Goal: Task Accomplishment & Management: Complete application form

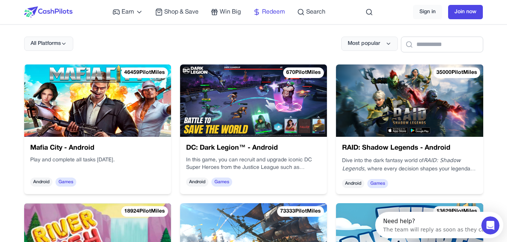
click at [269, 14] on span "Redeem" at bounding box center [273, 12] width 23 height 9
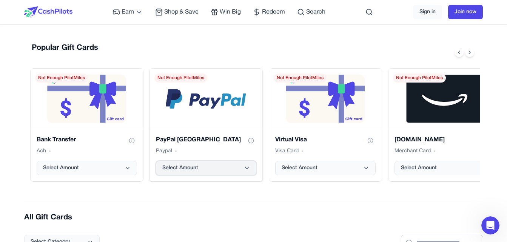
click at [240, 168] on button "Select Amount" at bounding box center [206, 168] width 100 height 14
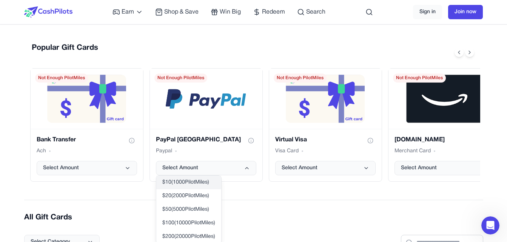
click at [203, 186] on span "$ 10 ( 1000 PilotMiles)" at bounding box center [185, 183] width 47 height 8
click at [190, 183] on span "$ 10 ( 1000 PilotMiles)" at bounding box center [185, 183] width 47 height 8
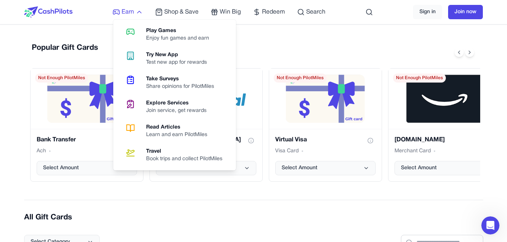
click at [125, 11] on span "Earn" at bounding box center [128, 12] width 12 height 9
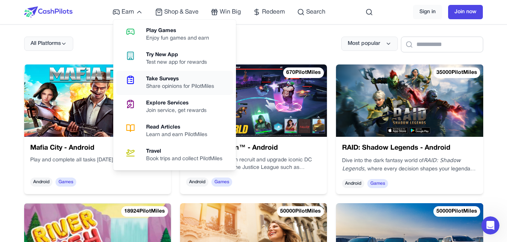
click at [175, 81] on div "Take Surveys" at bounding box center [183, 79] width 74 height 8
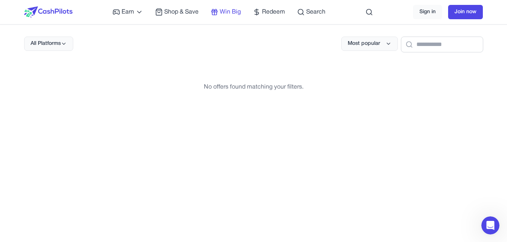
click at [226, 11] on span "Win Big" at bounding box center [230, 12] width 21 height 9
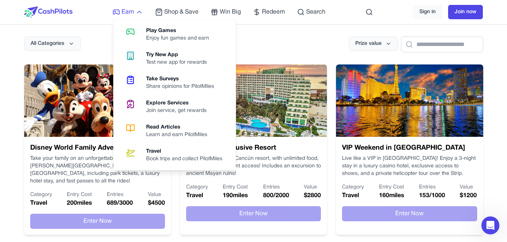
click at [128, 12] on span "Earn" at bounding box center [128, 12] width 12 height 9
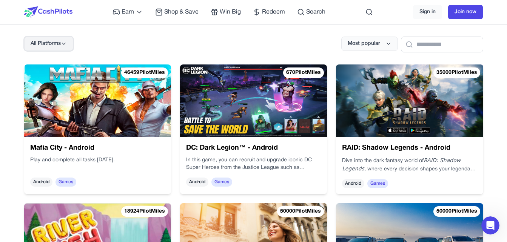
click at [58, 46] on span "All Platforms" at bounding box center [46, 44] width 30 height 8
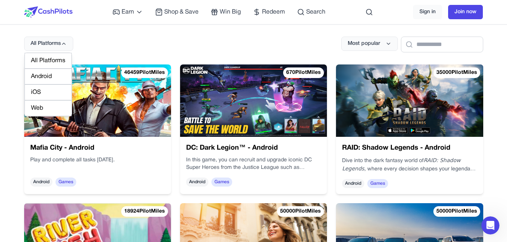
click at [44, 109] on div "Web" at bounding box center [48, 108] width 47 height 16
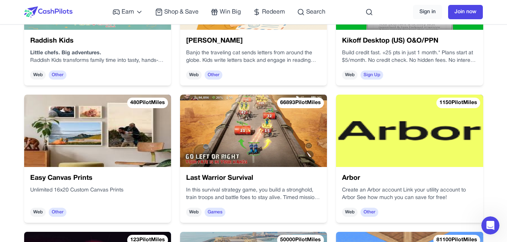
scroll to position [528, 0]
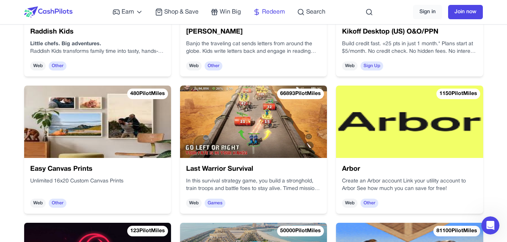
click at [269, 13] on span "Redeem" at bounding box center [273, 12] width 23 height 9
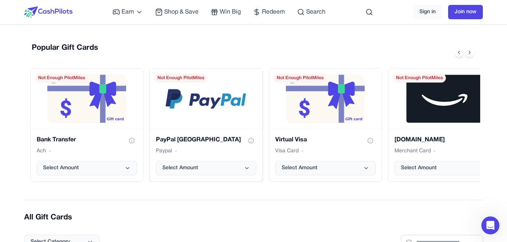
click at [209, 132] on div "PayPal [GEOGRAPHIC_DATA] Paypal Select Amount" at bounding box center [206, 155] width 112 height 52
click at [226, 169] on button "Select Amount" at bounding box center [206, 168] width 100 height 14
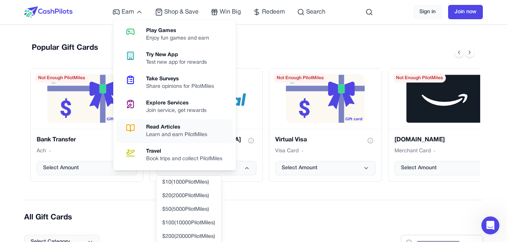
click at [169, 133] on div "Learn and earn PilotMiles" at bounding box center [179, 135] width 67 height 8
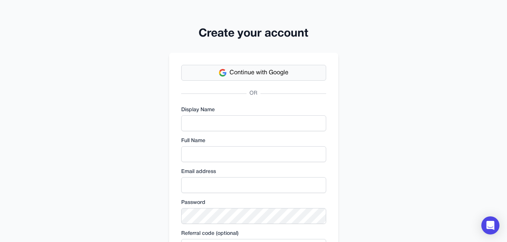
click at [217, 75] on button "Continue with Google" at bounding box center [253, 73] width 145 height 16
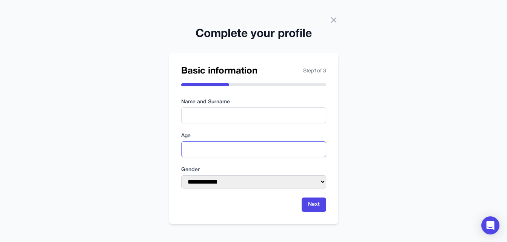
click at [221, 150] on input "number" at bounding box center [253, 149] width 145 height 16
type input "**"
click at [221, 184] on select "**********" at bounding box center [253, 181] width 145 height 13
select select "****"
click at [181, 175] on select "**********" at bounding box center [253, 181] width 145 height 13
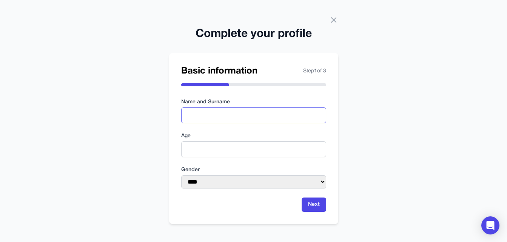
click at [217, 114] on input "text" at bounding box center [253, 116] width 145 height 16
type input "**"
click at [314, 207] on button "Next" at bounding box center [313, 205] width 25 height 14
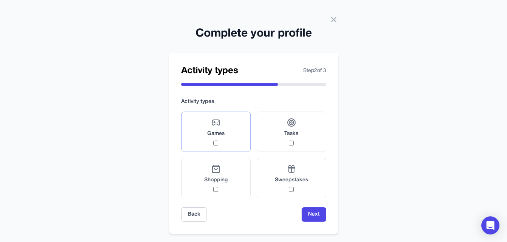
click at [221, 139] on div "Games" at bounding box center [215, 132] width 17 height 28
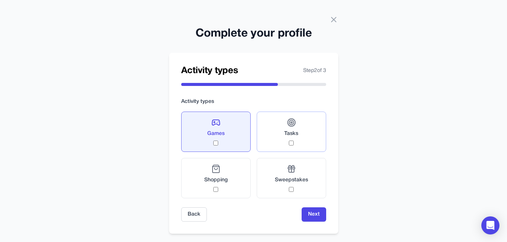
click at [282, 131] on label "Tasks" at bounding box center [291, 132] width 69 height 40
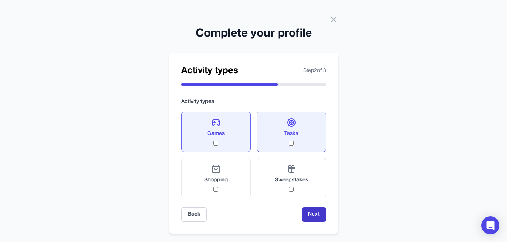
click at [310, 214] on button "Next" at bounding box center [313, 215] width 25 height 14
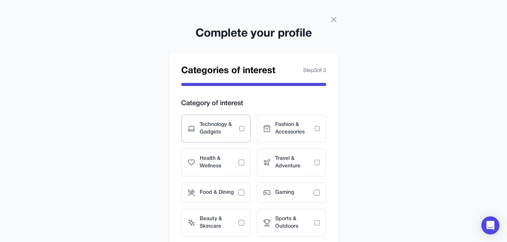
click at [225, 133] on span "Technology & Gadgets" at bounding box center [220, 128] width 40 height 15
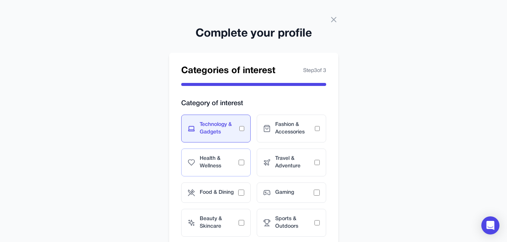
click at [225, 163] on span "Health & Wellness" at bounding box center [219, 162] width 39 height 15
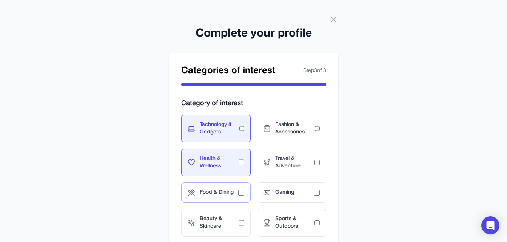
click at [230, 190] on span "Food & Dining" at bounding box center [219, 193] width 38 height 8
click at [289, 194] on span "Gaming" at bounding box center [294, 193] width 38 height 8
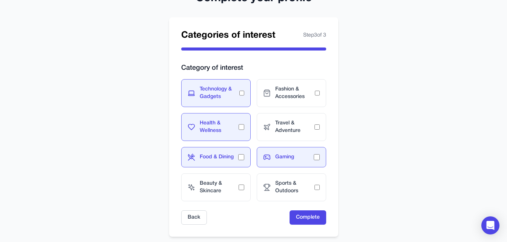
scroll to position [38, 0]
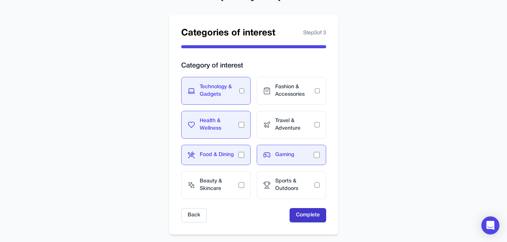
click at [309, 218] on button "Complete" at bounding box center [307, 215] width 37 height 14
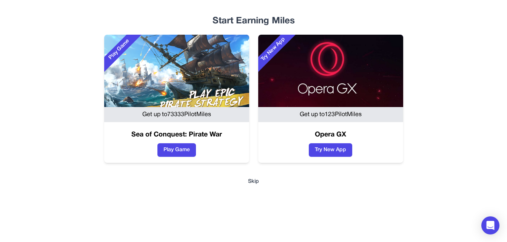
click at [253, 182] on button "Skip" at bounding box center [253, 182] width 459 height 8
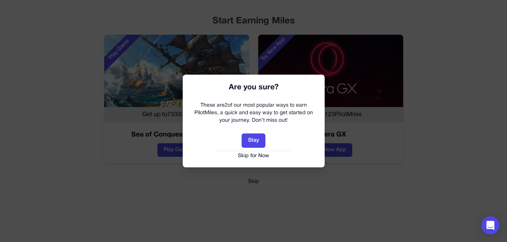
click at [252, 155] on button "Skip for Now" at bounding box center [253, 156] width 127 height 8
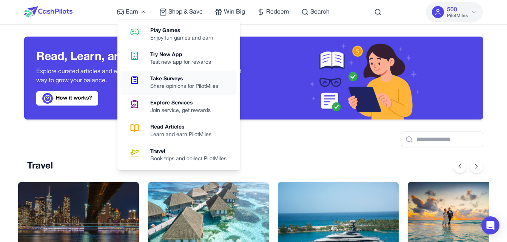
click at [163, 78] on div "Take Surveys" at bounding box center [187, 79] width 74 height 8
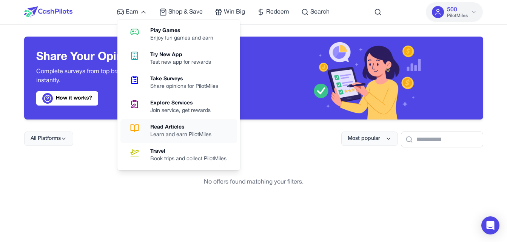
click at [177, 133] on div "Learn and earn PilotMiles" at bounding box center [183, 135] width 67 height 8
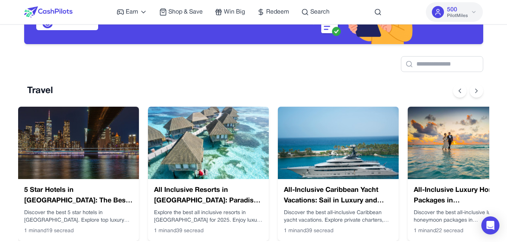
scroll to position [113, 0]
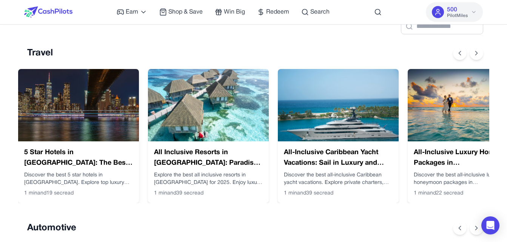
click at [86, 104] on img at bounding box center [78, 105] width 121 height 72
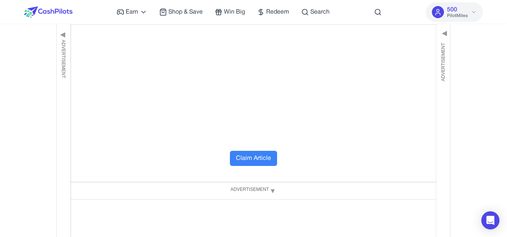
scroll to position [2829, 0]
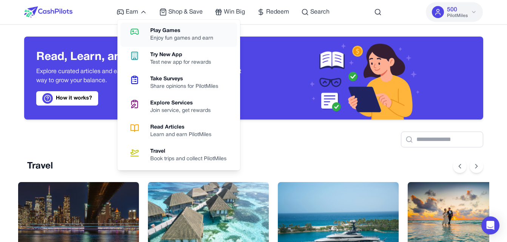
click at [171, 36] on div "Enjoy fun games and earn" at bounding box center [184, 39] width 69 height 8
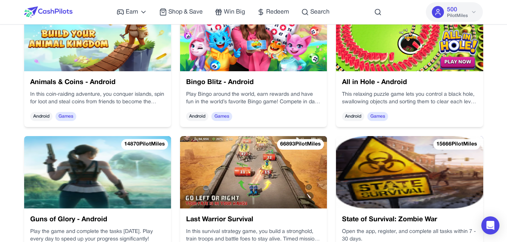
scroll to position [717, 0]
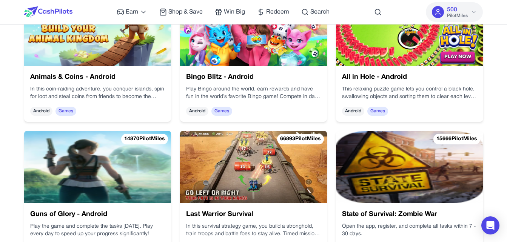
click at [243, 171] on img at bounding box center [253, 167] width 147 height 72
